Goal: Find contact information: Find contact information

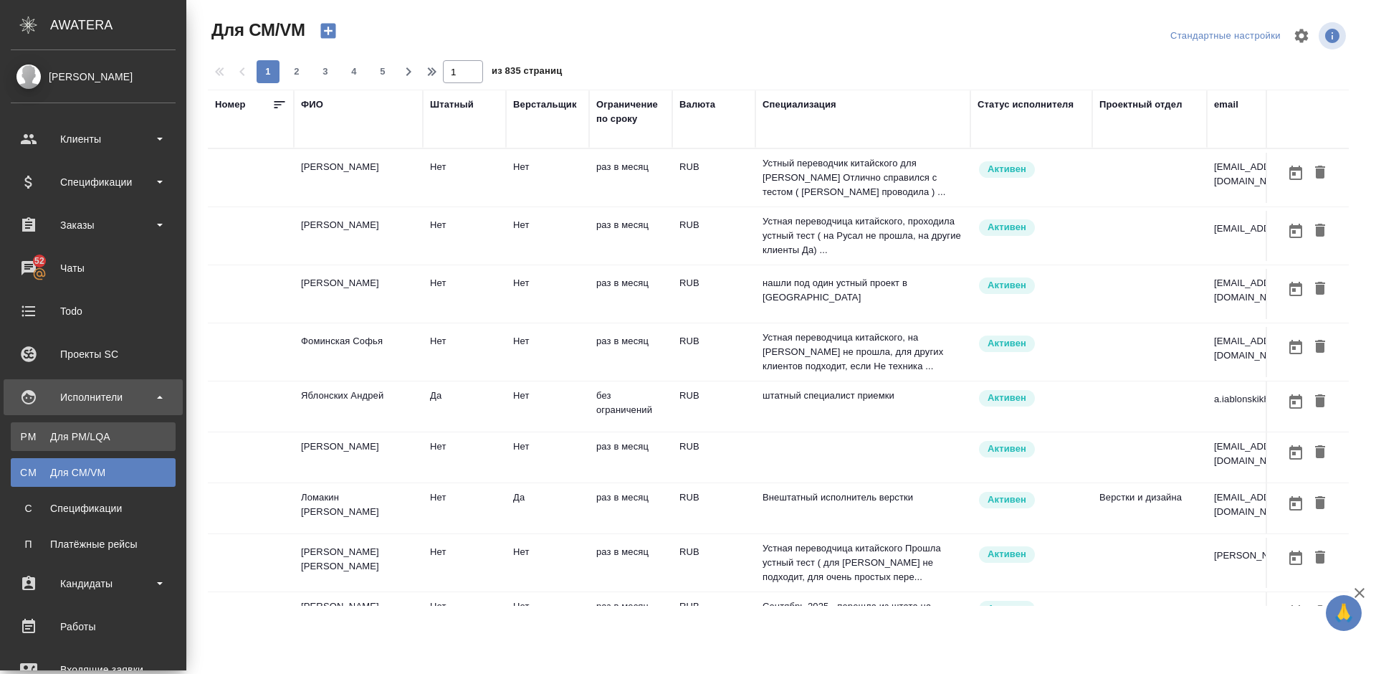
click at [85, 435] on div "Для PM/LQA" at bounding box center [93, 436] width 151 height 14
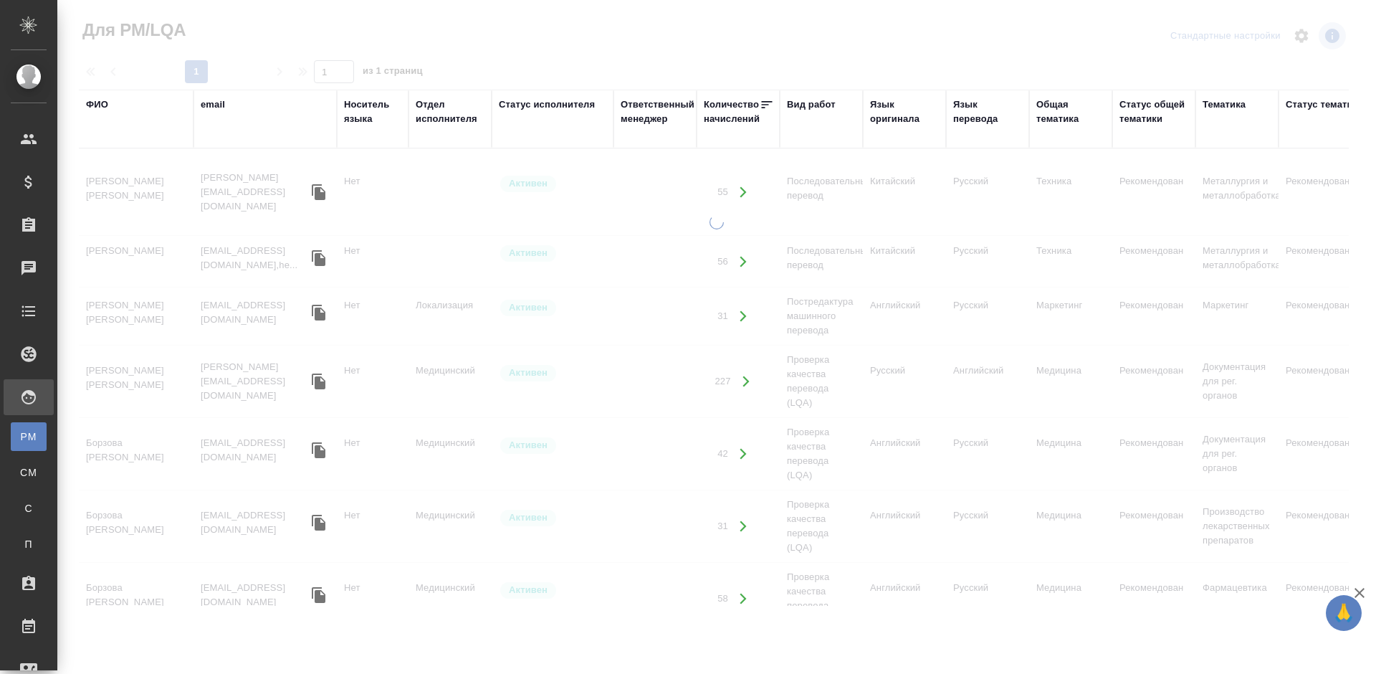
click at [102, 105] on div "ФИО" at bounding box center [97, 104] width 22 height 14
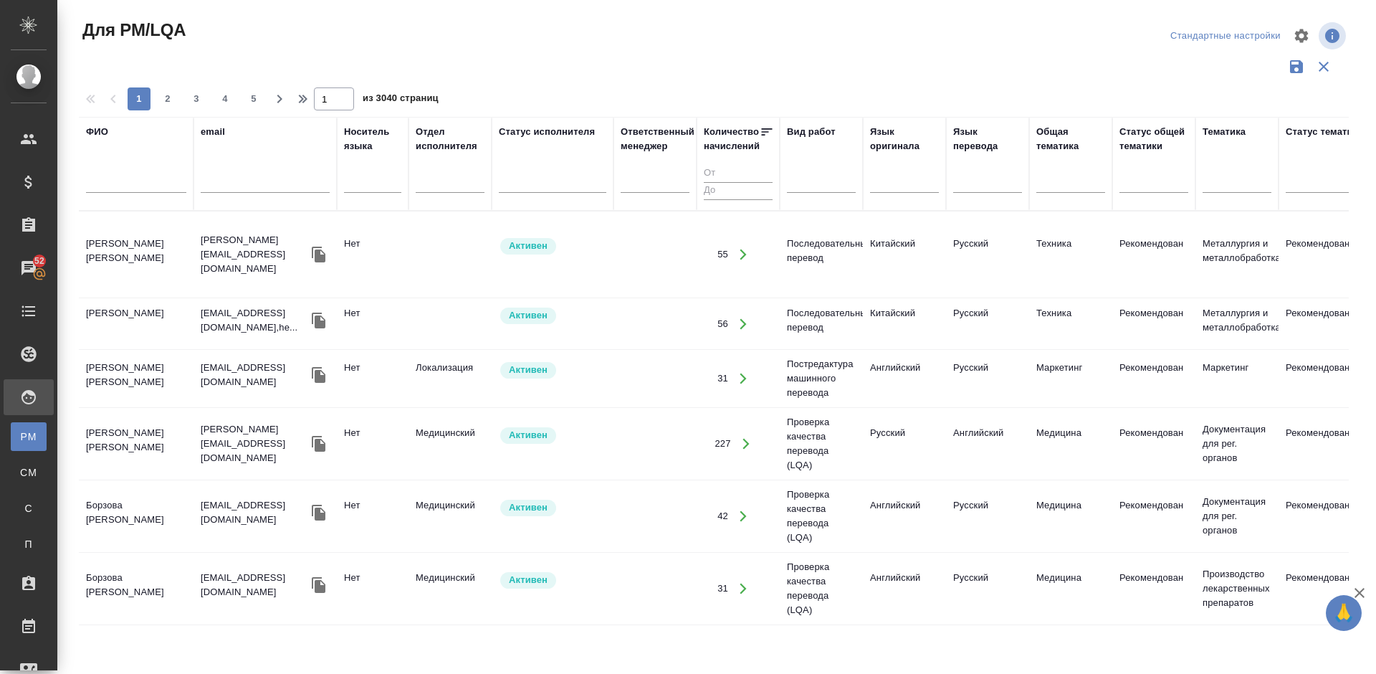
click at [134, 186] on input "text" at bounding box center [136, 184] width 100 height 18
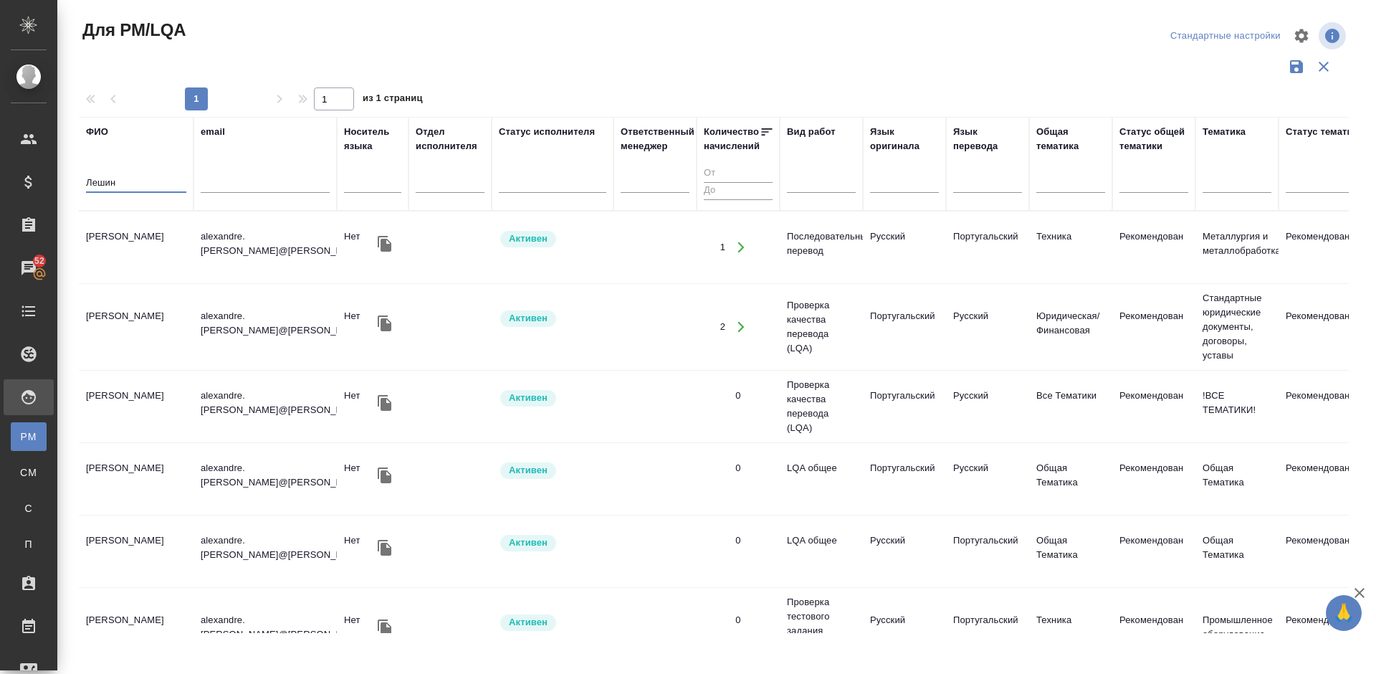
type input "Лешин"
click at [164, 263] on td "[PERSON_NAME]" at bounding box center [136, 247] width 115 height 50
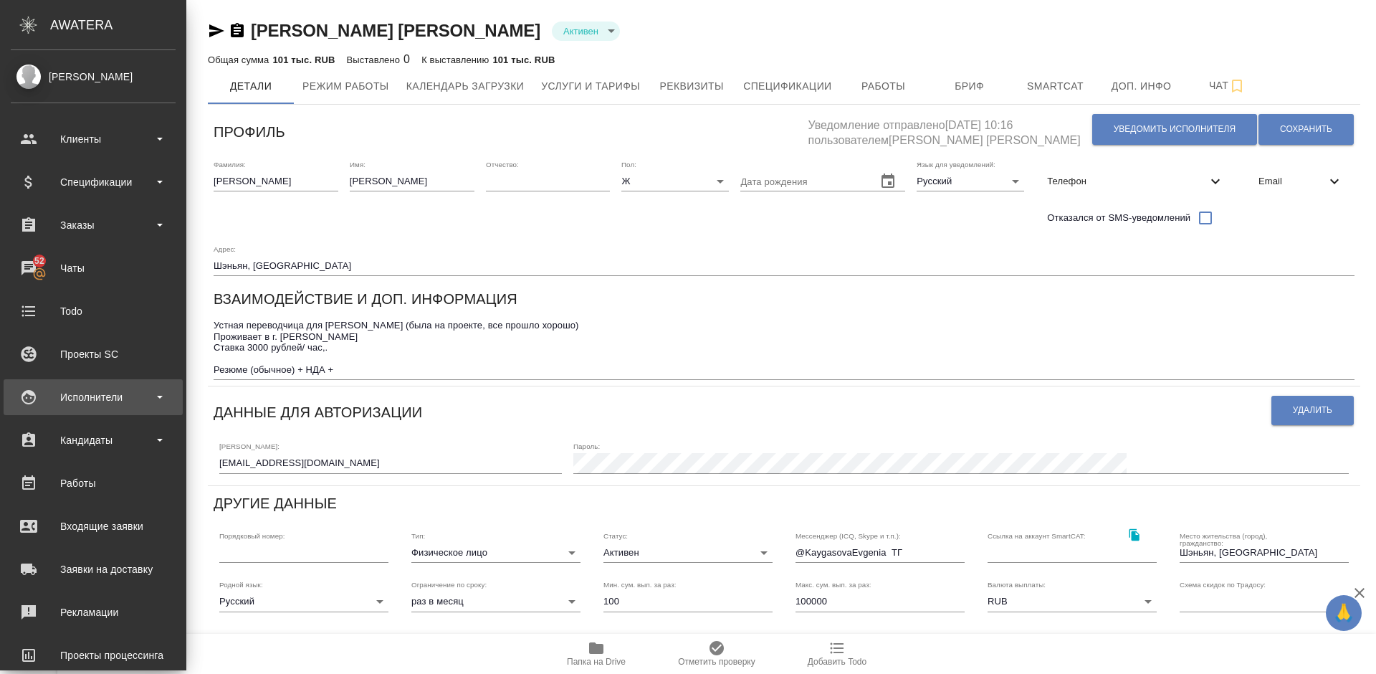
click at [97, 403] on div "Исполнители" at bounding box center [93, 397] width 165 height 22
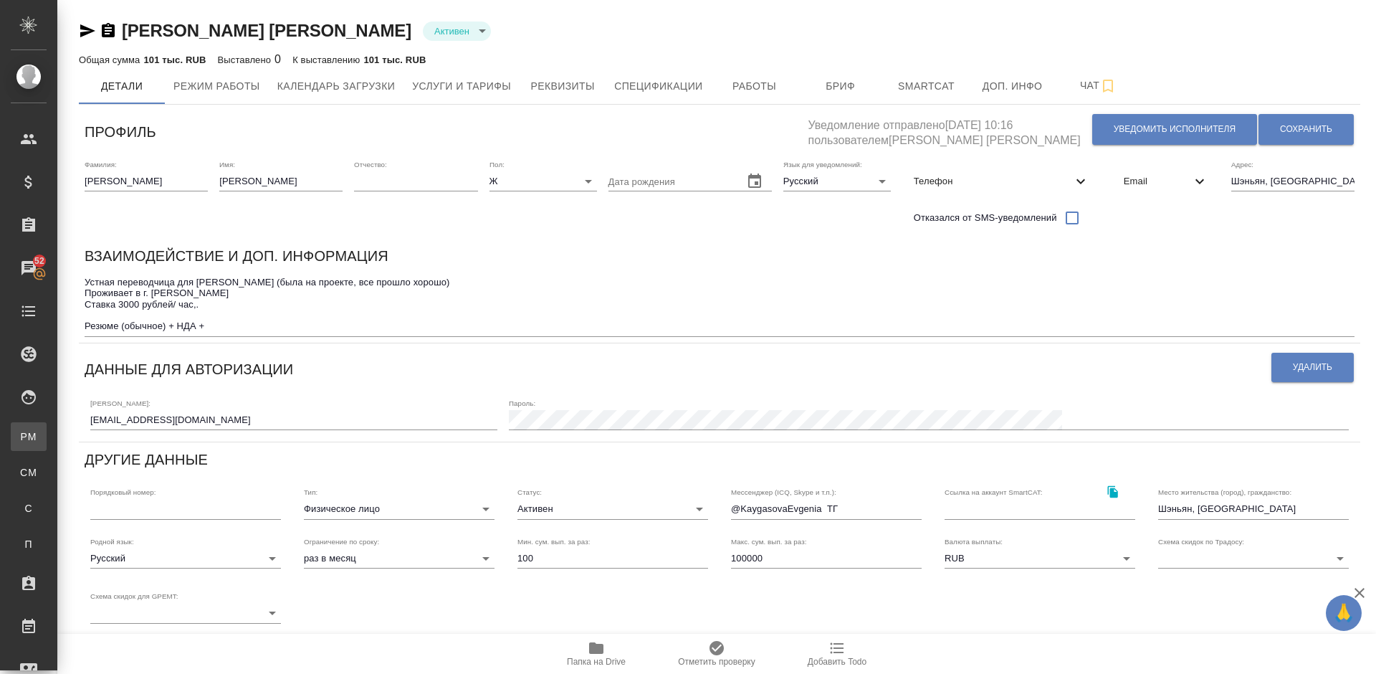
click at [22, 434] on div "Для PM/LQA" at bounding box center [11, 436] width 22 height 14
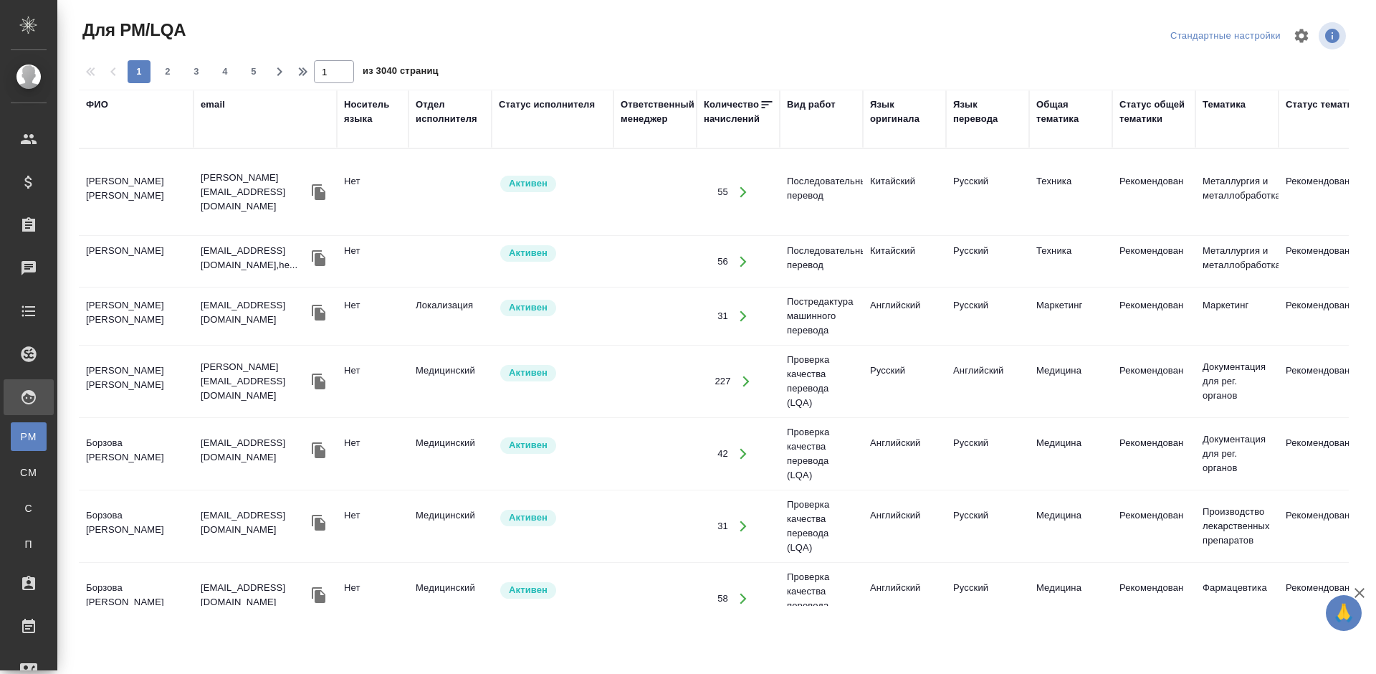
click at [103, 104] on div "ФИО" at bounding box center [97, 104] width 22 height 14
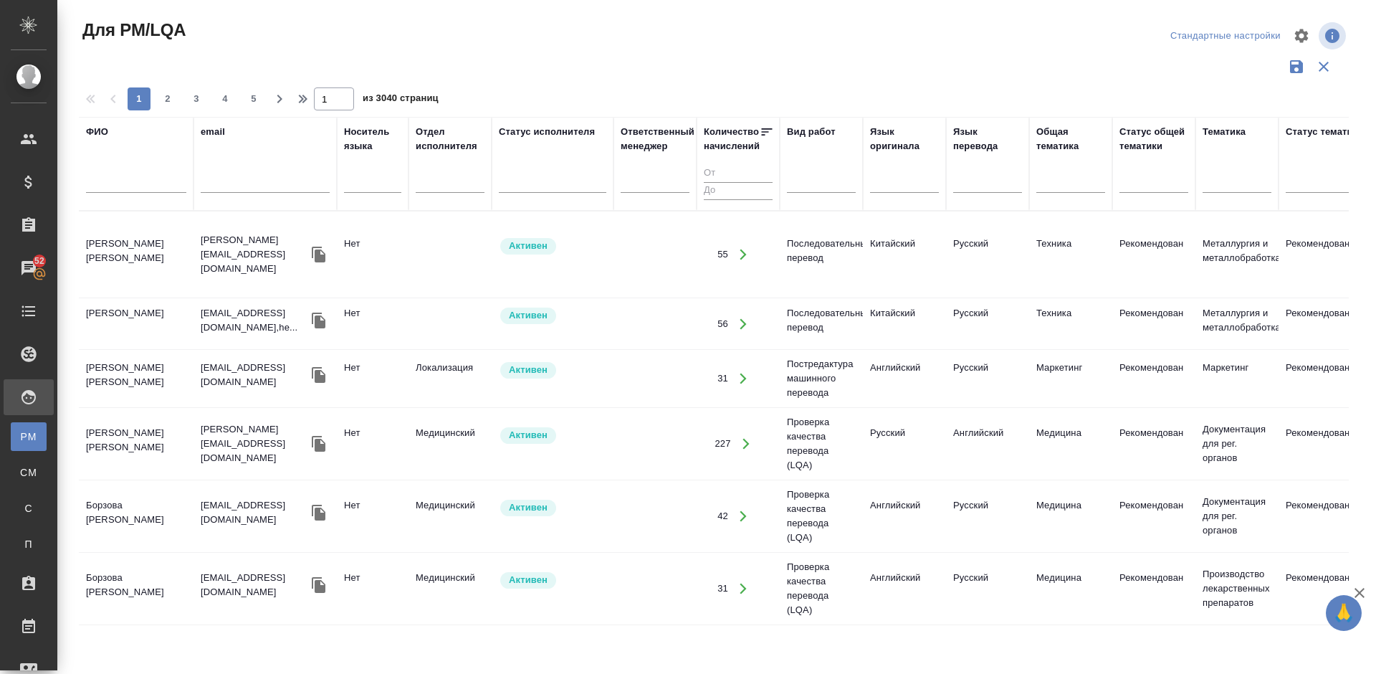
click at [153, 186] on input "text" at bounding box center [136, 184] width 100 height 18
type input "K"
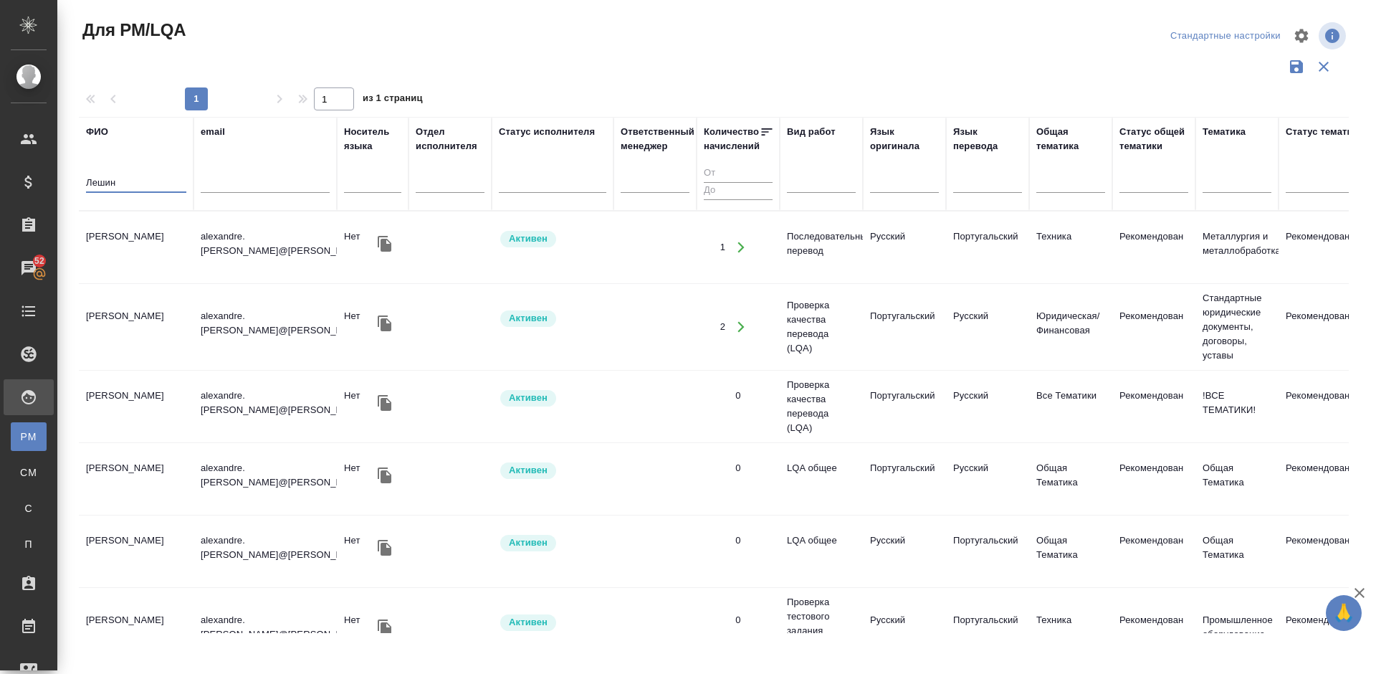
type input "Лешин"
click at [168, 256] on td "[PERSON_NAME]" at bounding box center [136, 247] width 115 height 50
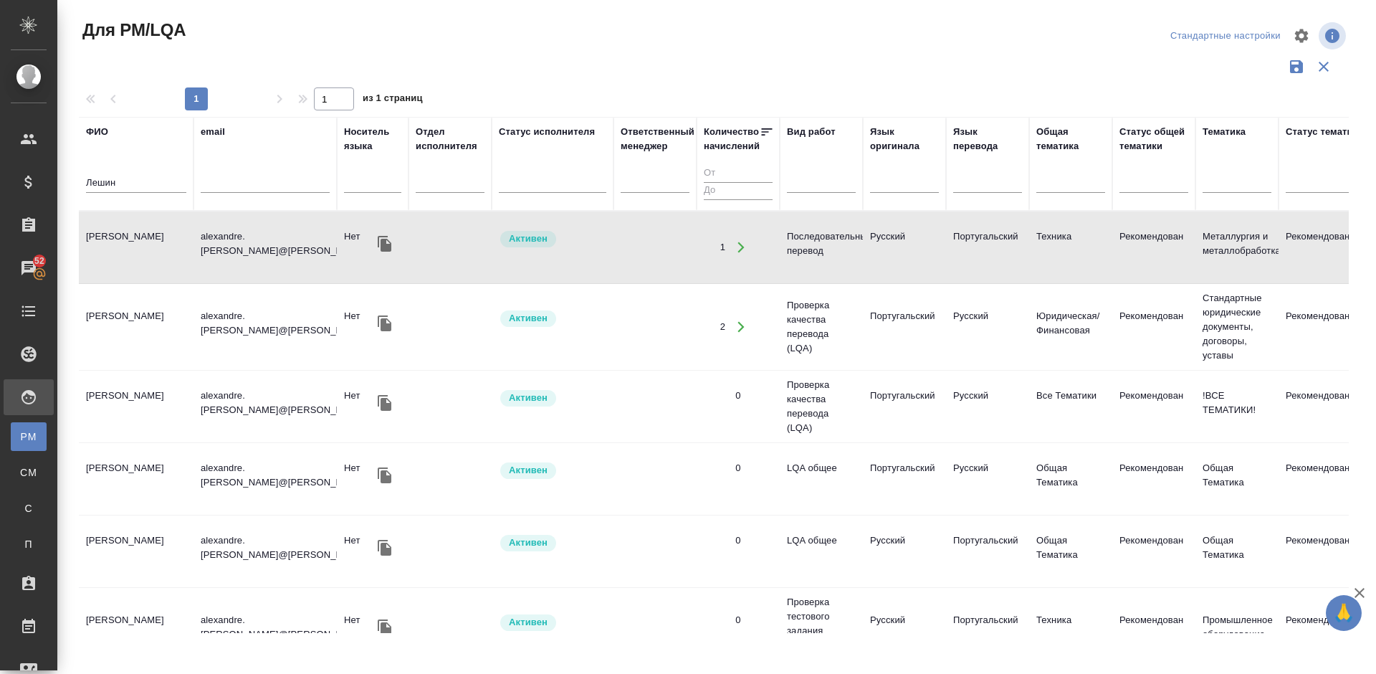
click at [166, 256] on td "[PERSON_NAME]" at bounding box center [136, 247] width 115 height 50
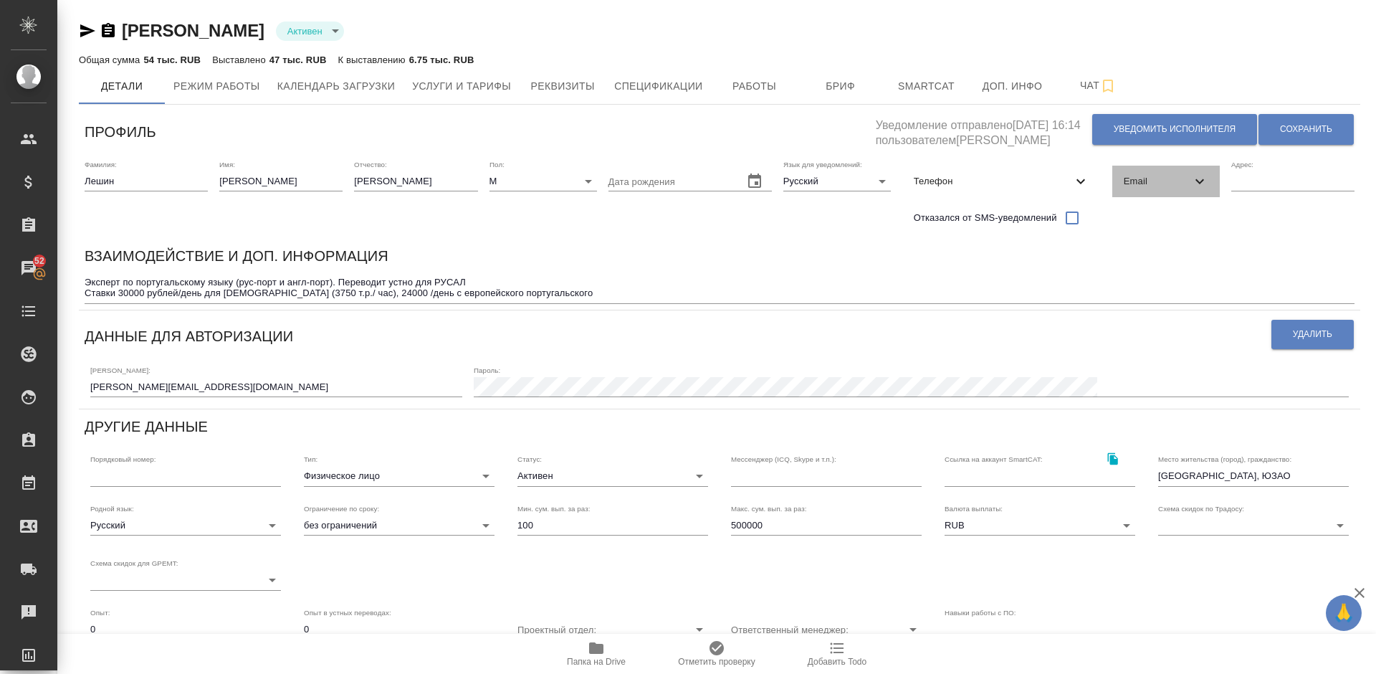
click at [1160, 181] on span "Email" at bounding box center [1157, 181] width 67 height 14
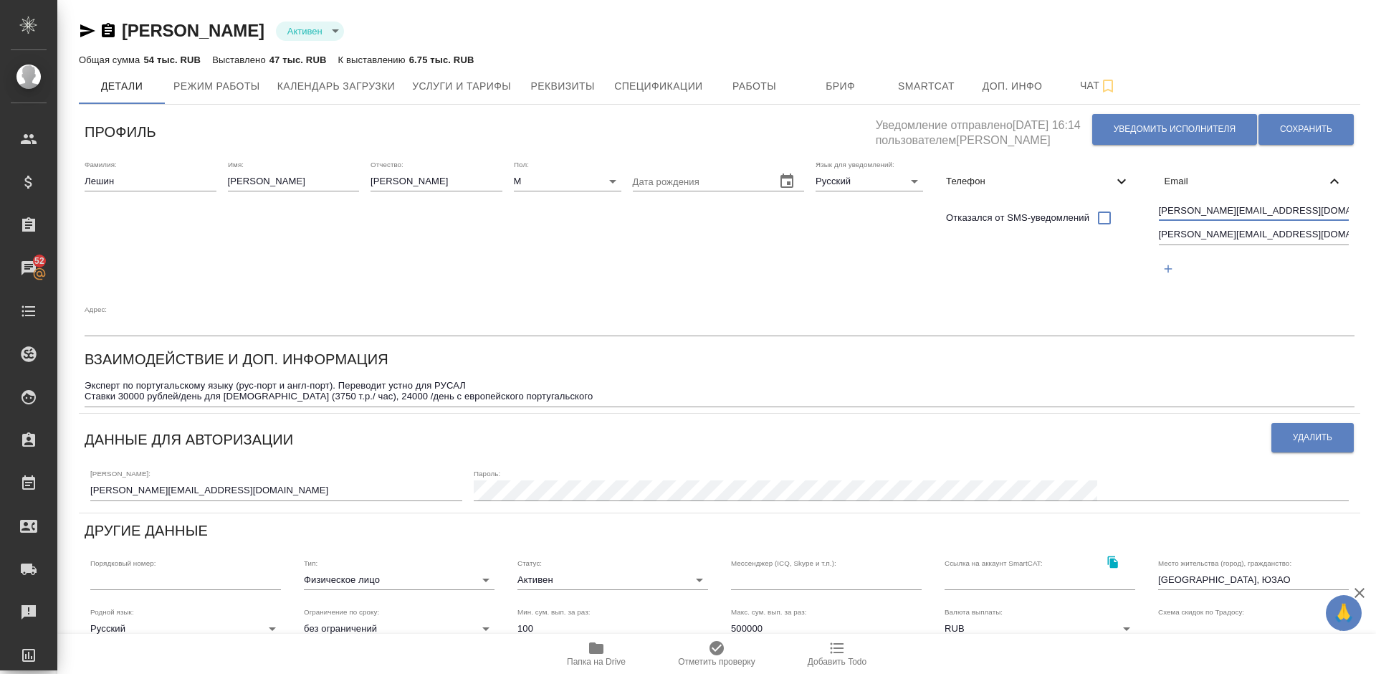
drag, startPoint x: 1287, startPoint y: 210, endPoint x: 1145, endPoint y: 211, distance: 142.6
click at [1145, 211] on div "Фамилия: Лешин Имя: Александр Отчество: Геннадьевич Пол: М male Дата рождения Я…" at bounding box center [720, 248] width 1282 height 188
drag, startPoint x: 1286, startPoint y: 237, endPoint x: 1158, endPoint y: 232, distance: 127.7
click at [1159, 232] on input "alexandre.leshin@yandex.ru" at bounding box center [1254, 236] width 191 height 18
